Goal: Task Accomplishment & Management: Manage account settings

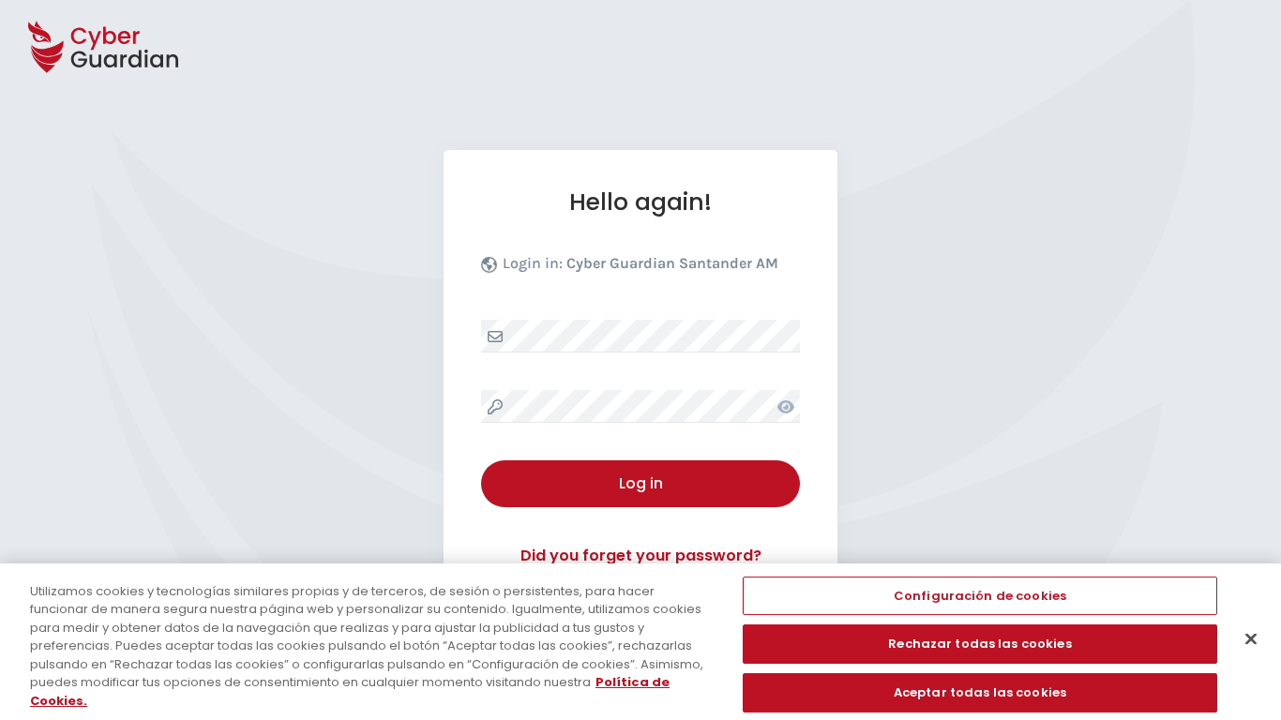
select select "English"
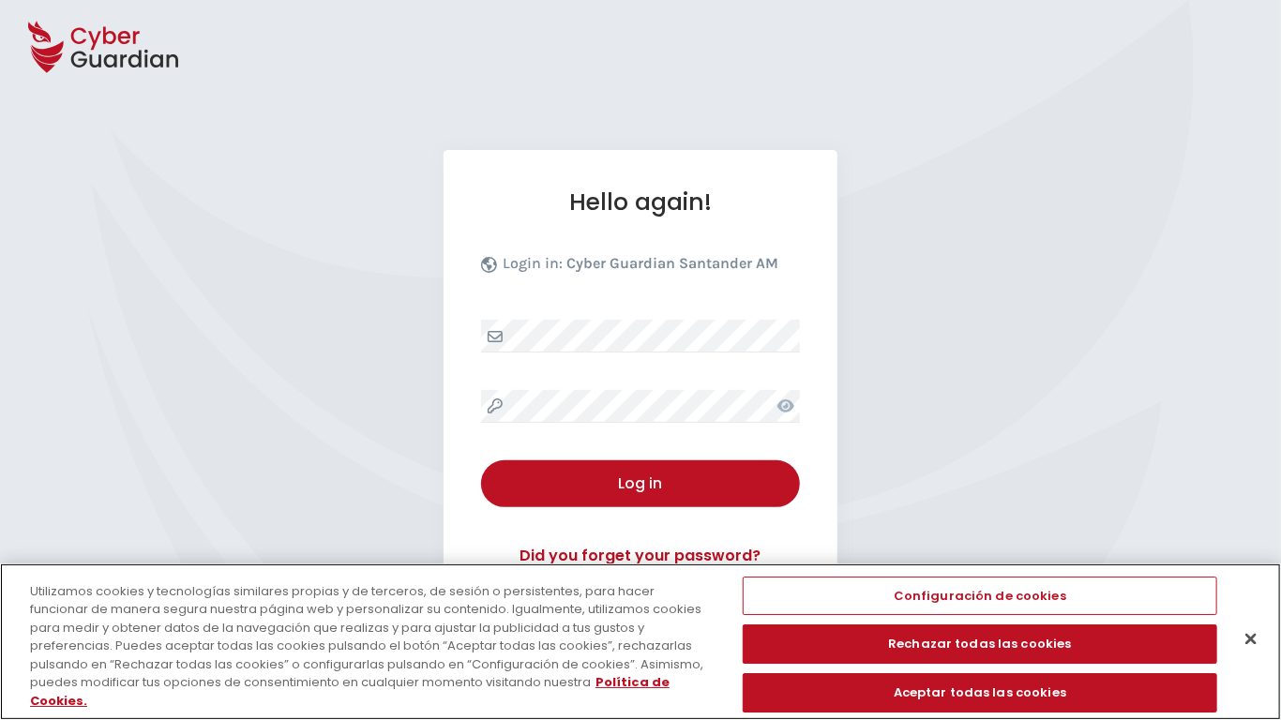
scroll to position [180, 0]
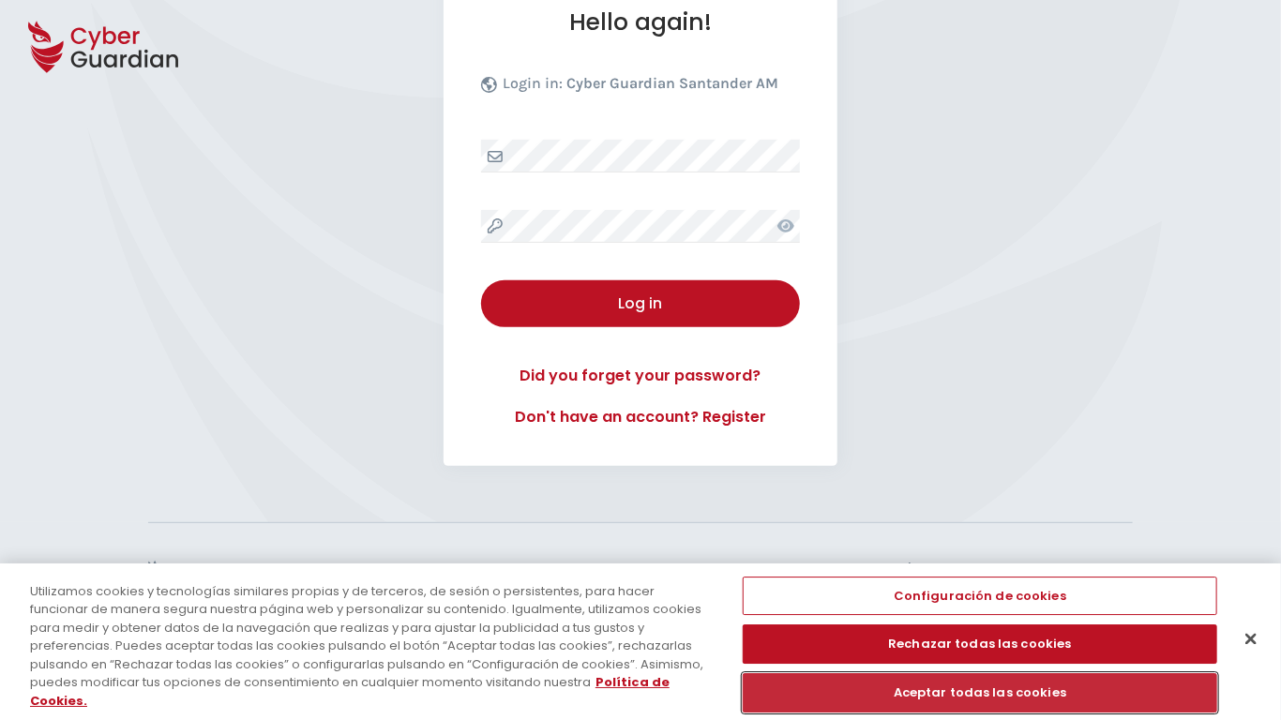
click at [980, 682] on button "Aceptar todas las cookies" at bounding box center [980, 692] width 474 height 39
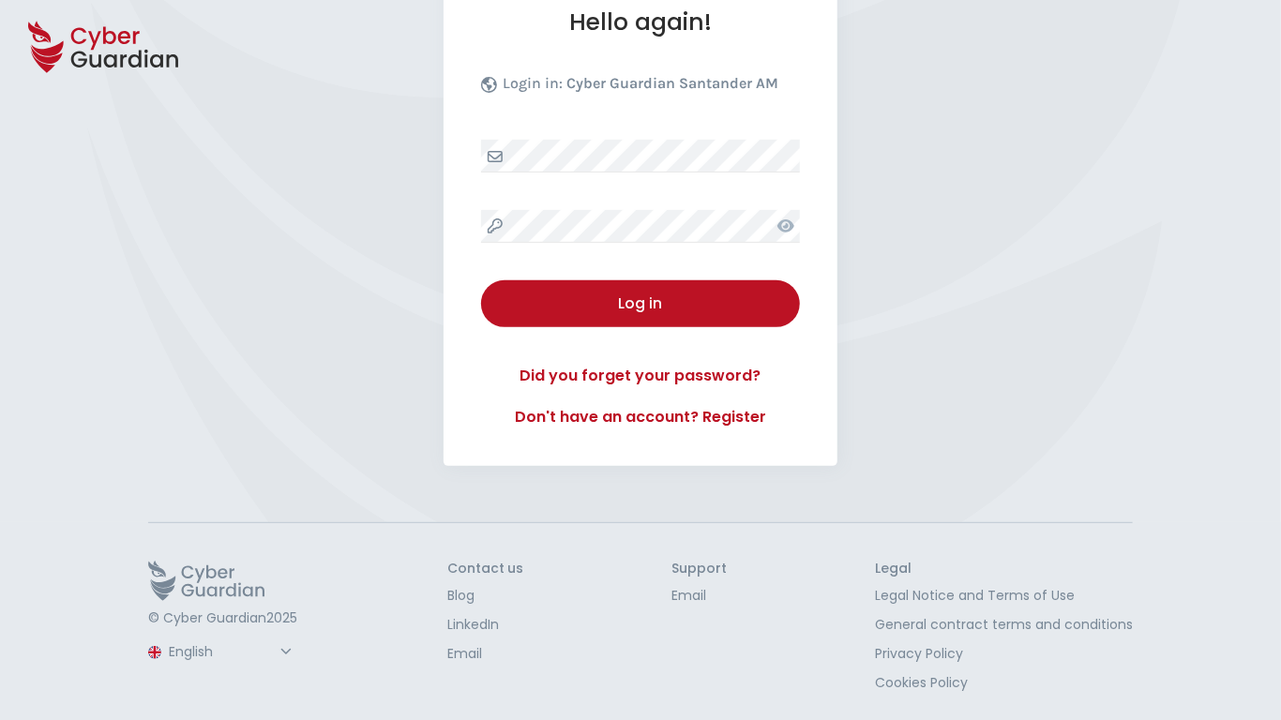
click at [481, 280] on button "Log in" at bounding box center [640, 303] width 319 height 47
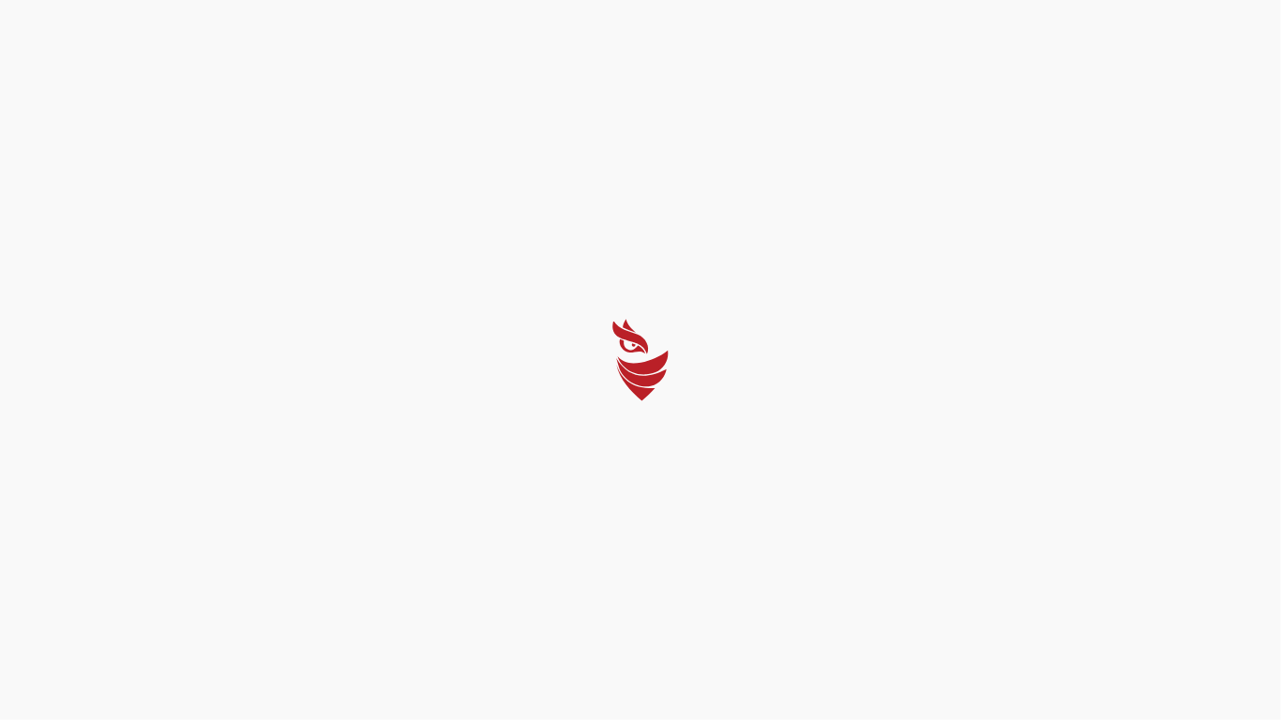
scroll to position [0, 0]
select select "Português (BR)"
